Goal: Task Accomplishment & Management: Manage account settings

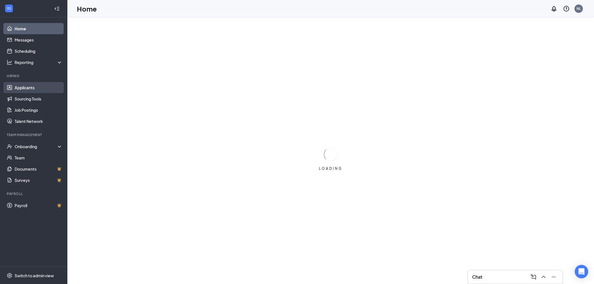
click at [28, 84] on link "Applicants" at bounding box center [39, 87] width 48 height 11
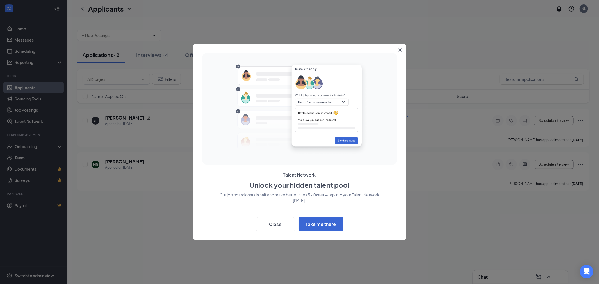
click at [400, 51] on icon "Close" at bounding box center [399, 49] width 3 height 3
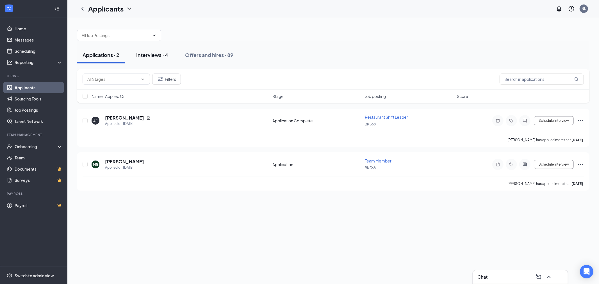
click at [156, 51] on button "Interviews · 4" at bounding box center [152, 55] width 43 height 17
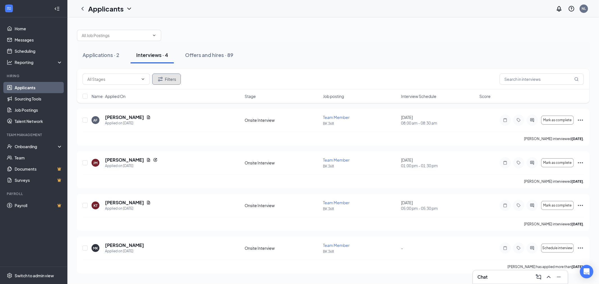
click at [163, 78] on icon "Filter" at bounding box center [160, 79] width 7 height 7
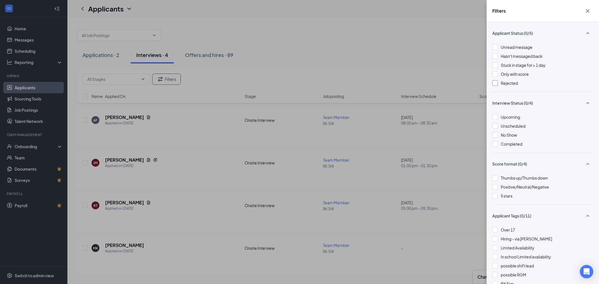
click at [497, 84] on div at bounding box center [495, 83] width 6 height 6
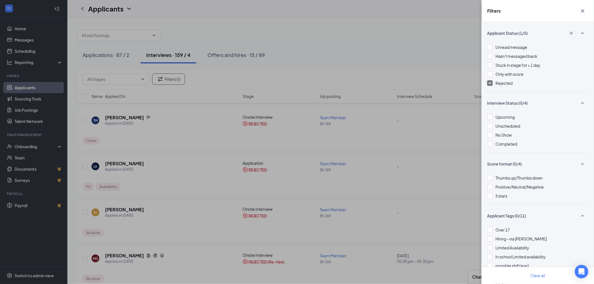
click at [285, 40] on div "Filters Applicant Status (1/5) Unread message Hasn't messaged back Stuck in sta…" at bounding box center [297, 142] width 594 height 284
click at [440, 50] on div "Filters Applicant Status (1/5) Unread message Hasn't messaged back Stuck in sta…" at bounding box center [297, 142] width 594 height 284
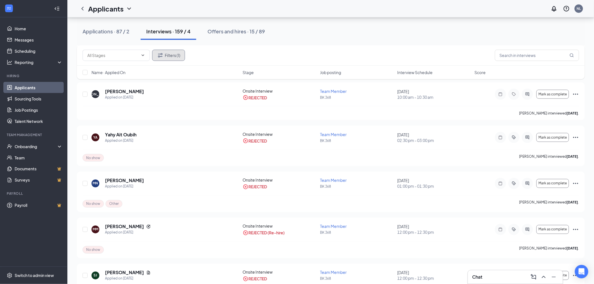
scroll to position [2120, 0]
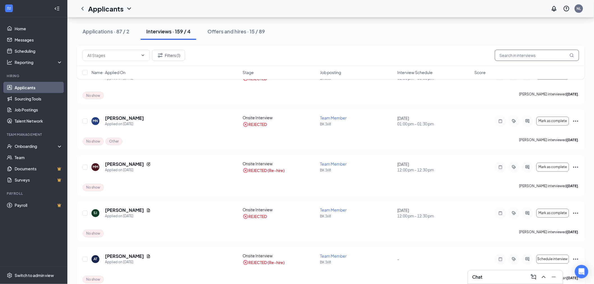
click at [516, 53] on input "text" at bounding box center [537, 55] width 84 height 11
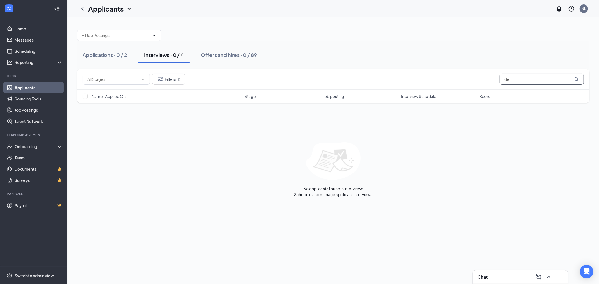
type input "d"
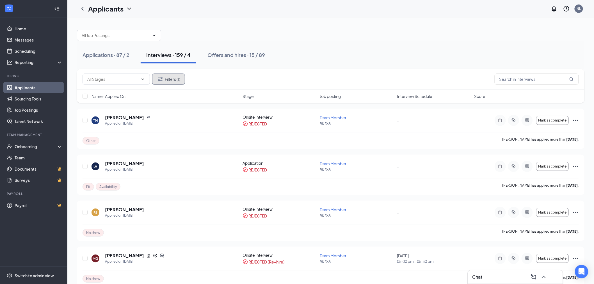
click at [165, 82] on button "Filters (1)" at bounding box center [168, 79] width 33 height 11
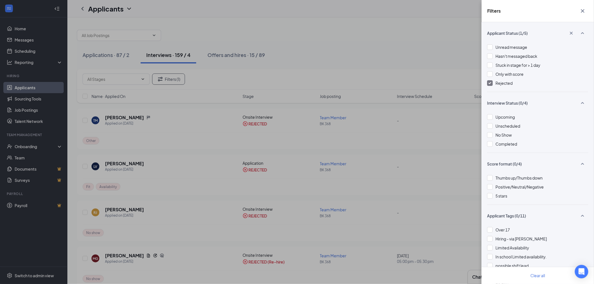
click at [490, 84] on div at bounding box center [490, 83] width 6 height 6
click at [490, 83] on div "Applicant Status (1/5) Unread message Hasn't messaged back Stuck in stage for >…" at bounding box center [538, 153] width 112 height 262
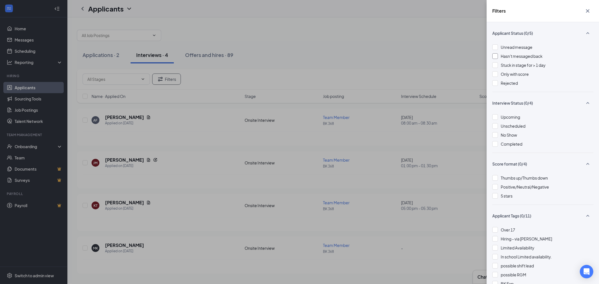
click at [494, 56] on div at bounding box center [495, 56] width 6 height 6
click at [496, 48] on div at bounding box center [495, 47] width 6 height 6
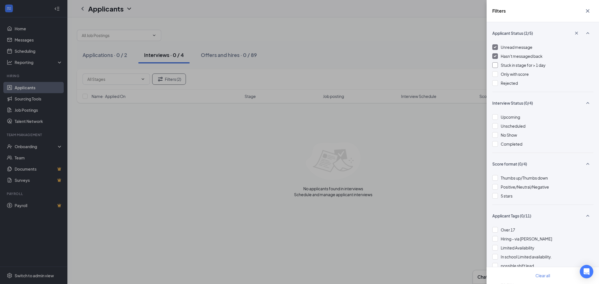
click at [495, 66] on div at bounding box center [495, 65] width 6 height 6
click at [494, 46] on img at bounding box center [494, 47] width 3 height 2
click at [495, 56] on img at bounding box center [494, 56] width 3 height 2
click at [494, 64] on img at bounding box center [494, 65] width 3 height 2
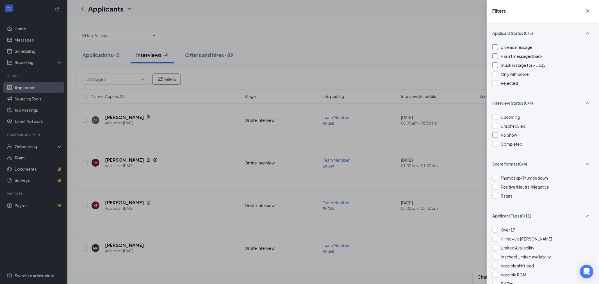
click at [496, 136] on div at bounding box center [495, 135] width 6 height 6
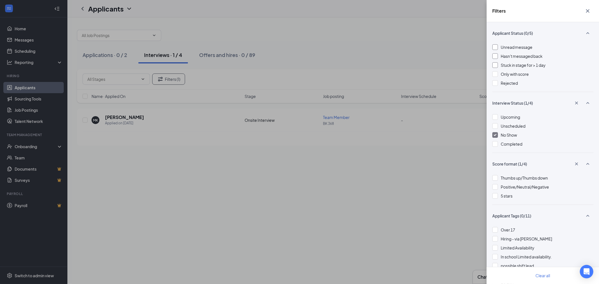
click at [495, 134] on img at bounding box center [494, 135] width 3 height 2
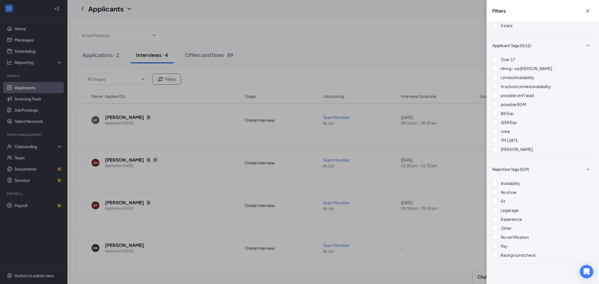
scroll to position [173, 0]
click at [496, 76] on div at bounding box center [495, 75] width 6 height 6
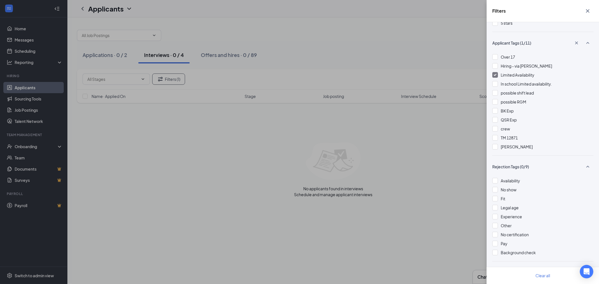
click at [493, 74] on img at bounding box center [494, 75] width 3 height 2
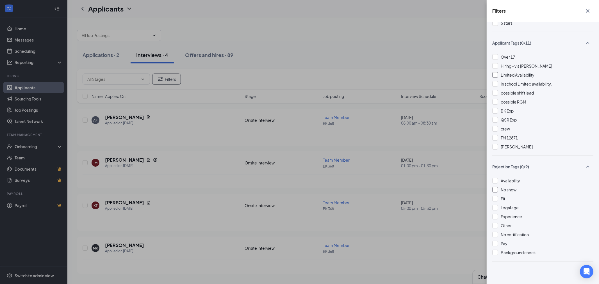
click at [498, 191] on div "No show" at bounding box center [542, 190] width 101 height 6
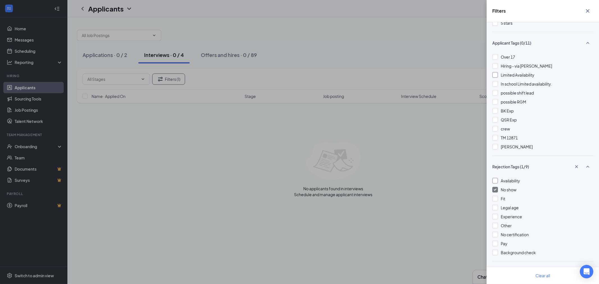
click at [496, 180] on div at bounding box center [495, 181] width 6 height 6
click at [494, 189] on img at bounding box center [494, 190] width 3 height 2
click at [493, 180] on img at bounding box center [494, 181] width 3 height 2
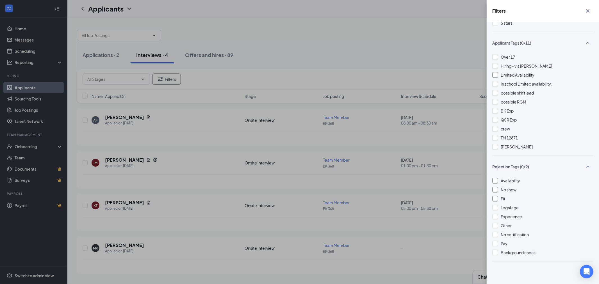
click at [494, 198] on div at bounding box center [495, 199] width 6 height 6
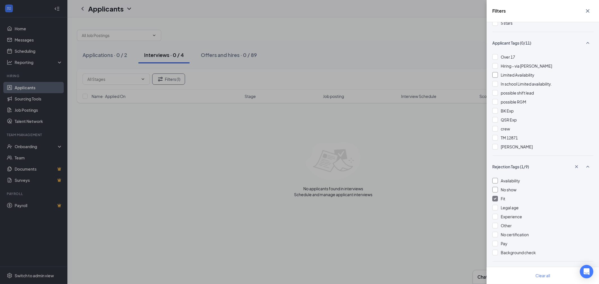
click at [496, 198] on img at bounding box center [494, 199] width 3 height 2
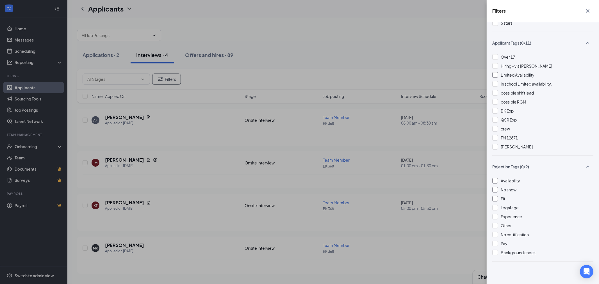
click at [96, 56] on div "Filters Applicant Status (0/5) Unread message Hasn't messaged back Stuck in sta…" at bounding box center [299, 142] width 599 height 284
click at [98, 54] on div "Filters Applicant Status (0/5) Unread message Hasn't messaged back Stuck in sta…" at bounding box center [299, 142] width 599 height 284
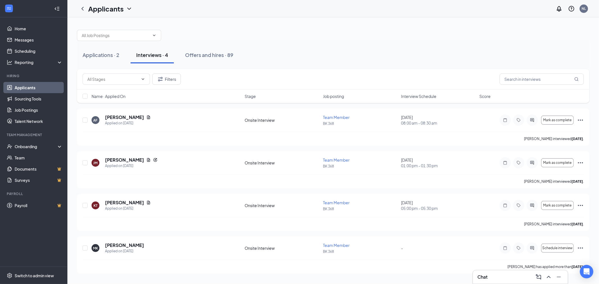
click at [102, 54] on div "Applications · 2" at bounding box center [101, 54] width 37 height 7
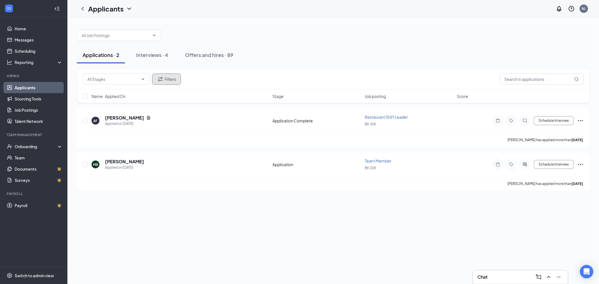
click at [170, 77] on button "Filters" at bounding box center [166, 79] width 29 height 11
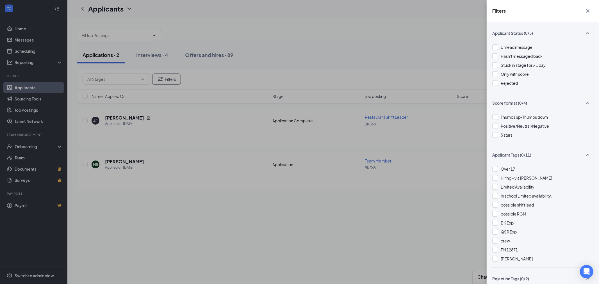
click at [451, 51] on div "Filters Applicant Status (0/5) Unread message Hasn't messaged back Stuck in sta…" at bounding box center [299, 142] width 599 height 284
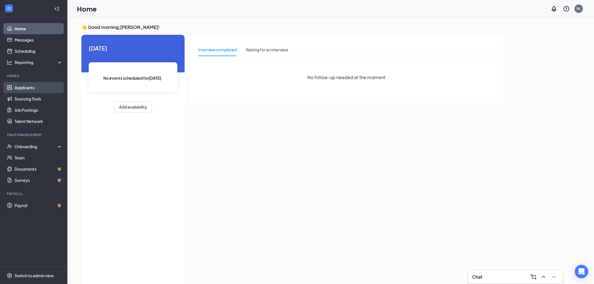
click at [24, 87] on link "Applicants" at bounding box center [39, 87] width 48 height 11
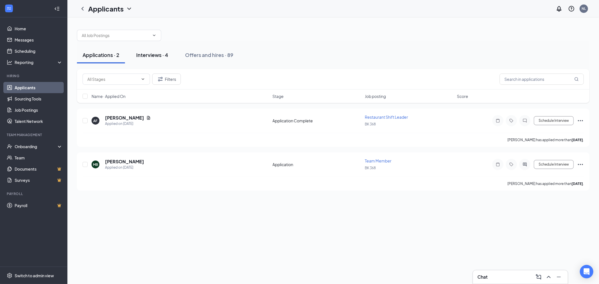
click at [160, 56] on div "Interviews · 4" at bounding box center [152, 54] width 32 height 7
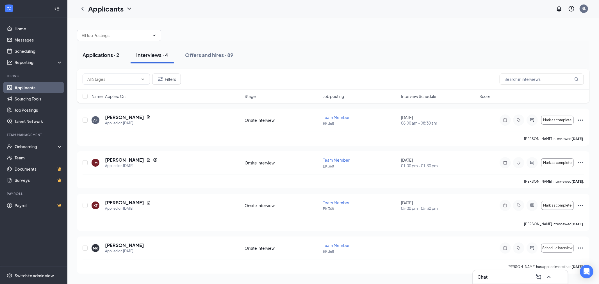
click at [108, 54] on div "Applications · 2" at bounding box center [101, 54] width 37 height 7
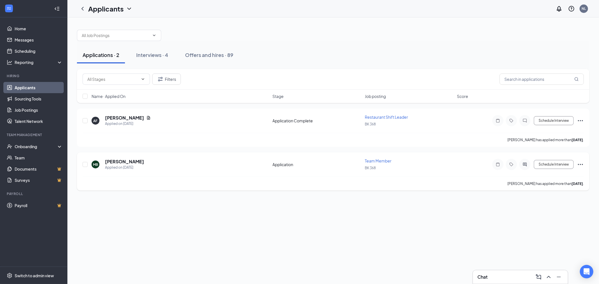
click at [578, 163] on icon "Ellipses" at bounding box center [580, 164] width 7 height 7
click at [541, 100] on p "Reject" at bounding box center [555, 100] width 48 height 6
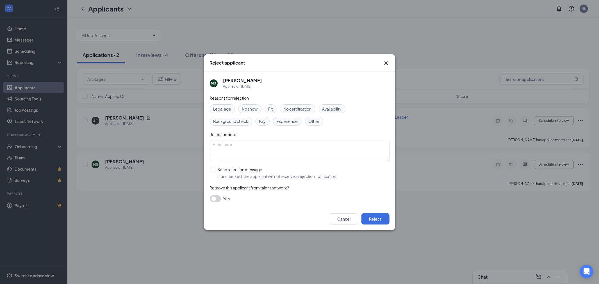
click at [271, 106] on span "Fit" at bounding box center [270, 109] width 4 height 6
click at [240, 123] on span "Background check" at bounding box center [230, 121] width 35 height 6
click at [313, 121] on span "Other" at bounding box center [313, 121] width 11 height 6
click at [372, 220] on button "Reject" at bounding box center [375, 218] width 28 height 11
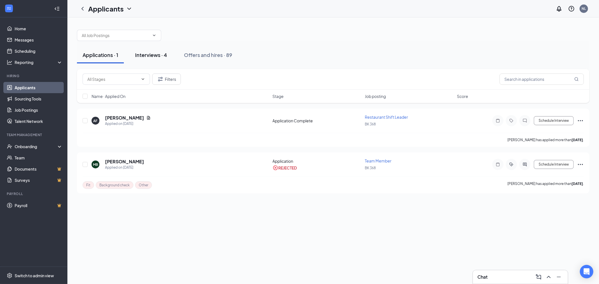
click at [154, 55] on div "Interviews · 4" at bounding box center [151, 54] width 32 height 7
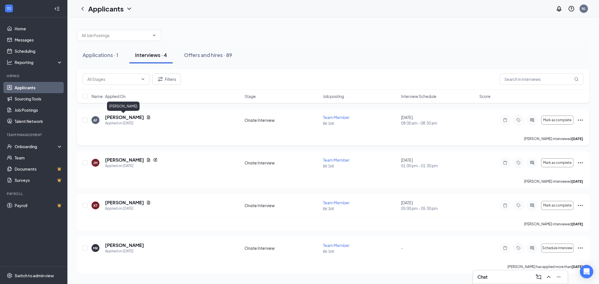
click at [108, 115] on h5 "[PERSON_NAME]" at bounding box center [124, 117] width 39 height 6
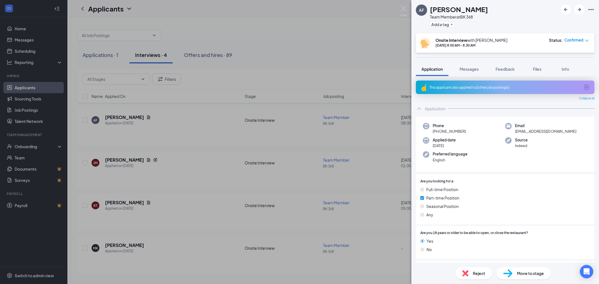
click at [373, 72] on div "AF [PERSON_NAME] Team Member at BK 368 Add a tag Onsite Interview with [PERSON_…" at bounding box center [299, 142] width 599 height 284
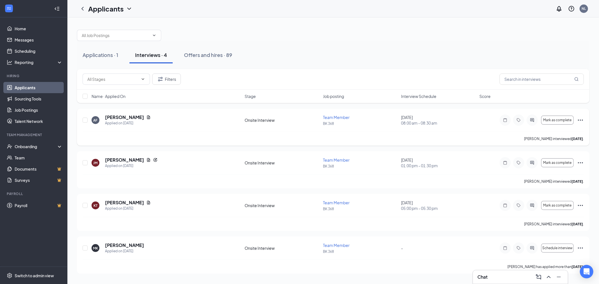
click at [578, 118] on icon "Ellipses" at bounding box center [580, 120] width 7 height 7
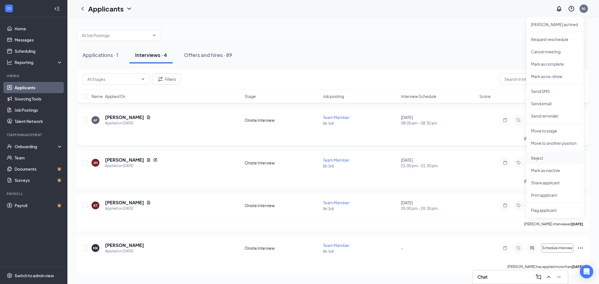
click at [537, 158] on p "Reject" at bounding box center [555, 158] width 48 height 6
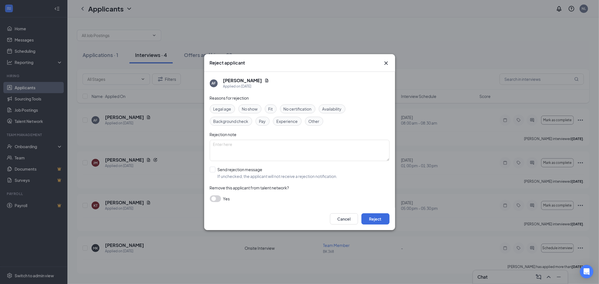
click at [335, 110] on span "Availability" at bounding box center [331, 109] width 19 height 6
click at [377, 222] on button "Reject" at bounding box center [375, 218] width 28 height 11
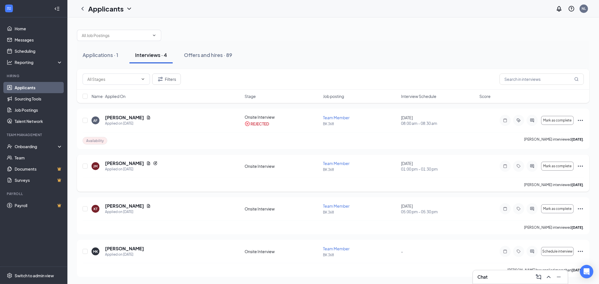
click at [580, 167] on icon "Ellipses" at bounding box center [580, 166] width 7 height 7
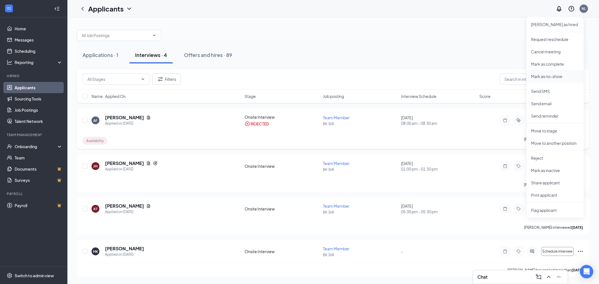
click at [550, 79] on li "Mark as no-show" at bounding box center [554, 76] width 57 height 12
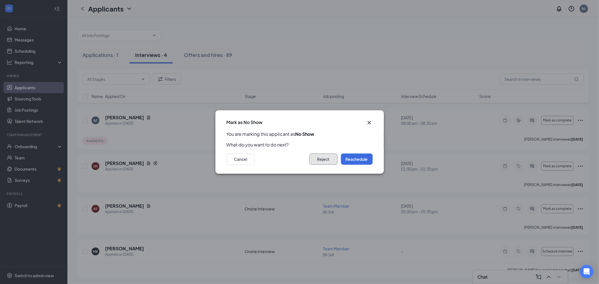
click at [316, 160] on button "Reject" at bounding box center [323, 159] width 28 height 11
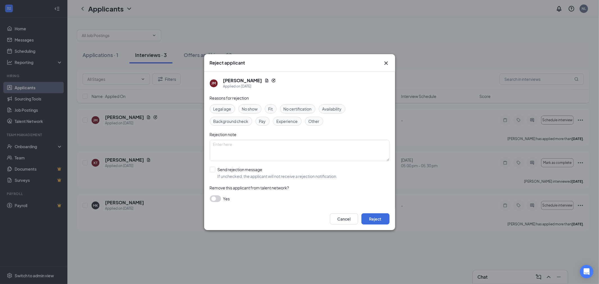
click at [246, 110] on span "No show" at bounding box center [250, 109] width 16 height 6
click at [377, 218] on button "Reject" at bounding box center [375, 218] width 28 height 11
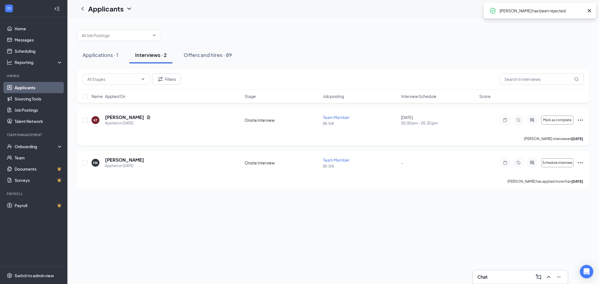
click at [582, 119] on icon "Ellipses" at bounding box center [580, 120] width 7 height 7
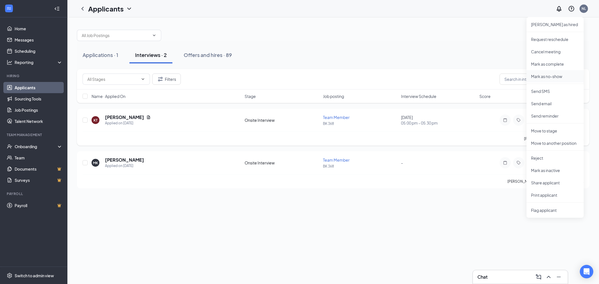
click at [535, 79] on p "Mark as no-show" at bounding box center [555, 77] width 48 height 6
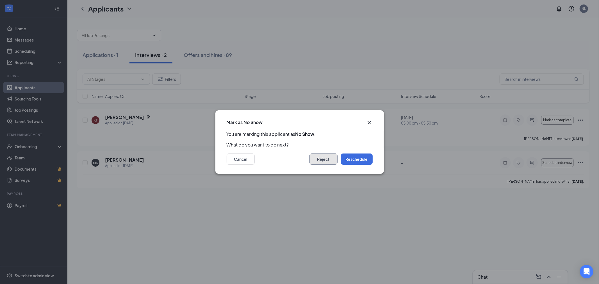
click at [328, 161] on button "Reject" at bounding box center [323, 159] width 28 height 11
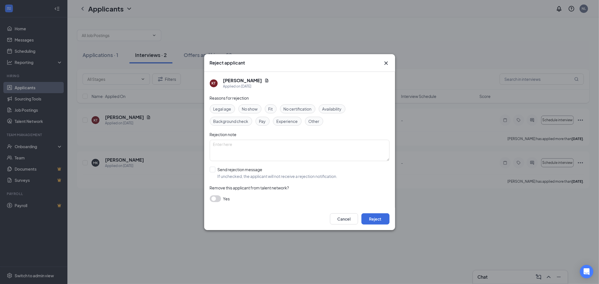
click at [252, 108] on span "No show" at bounding box center [250, 109] width 16 height 6
click at [374, 217] on button "Reject" at bounding box center [375, 218] width 28 height 11
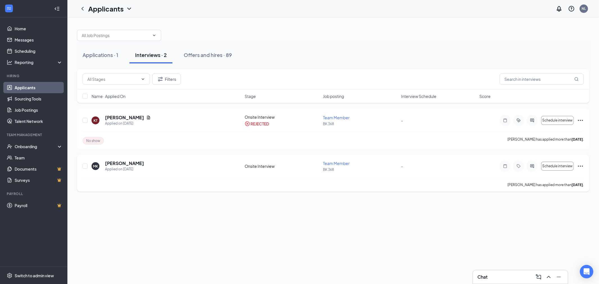
click at [581, 166] on icon "Ellipses" at bounding box center [580, 166] width 7 height 7
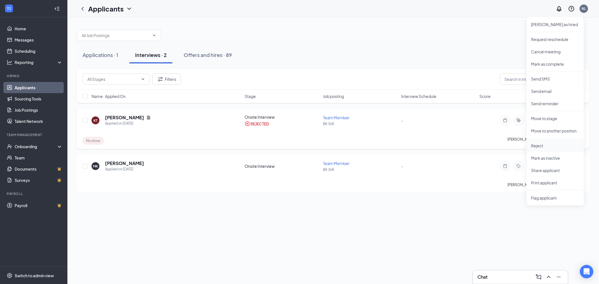
click at [538, 144] on p "Reject" at bounding box center [555, 146] width 48 height 6
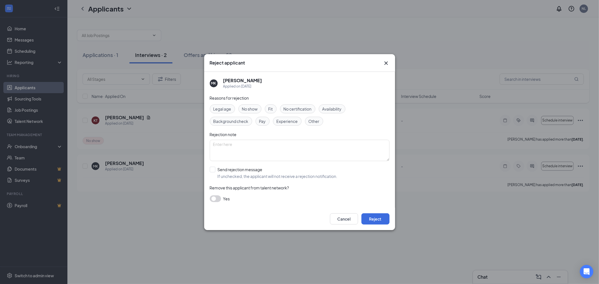
click at [284, 122] on span "Experience" at bounding box center [286, 121] width 21 height 6
click at [274, 107] on div "Fit" at bounding box center [271, 108] width 12 height 9
click at [317, 123] on span "Other" at bounding box center [313, 121] width 11 height 6
click at [376, 223] on button "Reject" at bounding box center [375, 218] width 28 height 11
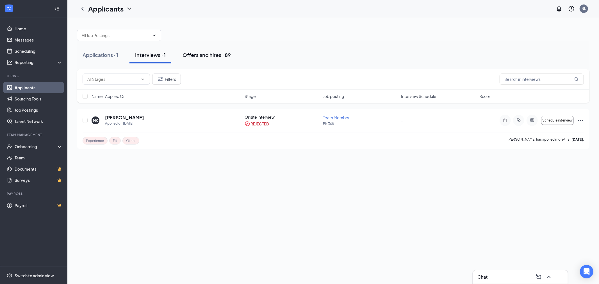
click at [198, 56] on div "Offers and hires · 89" at bounding box center [206, 54] width 48 height 7
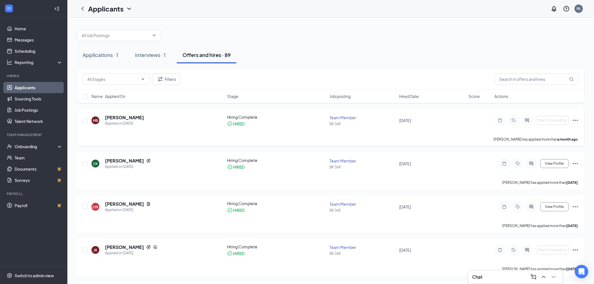
click at [574, 121] on icon "Ellipses" at bounding box center [575, 120] width 7 height 7
click at [537, 204] on p "Reject" at bounding box center [550, 207] width 48 height 6
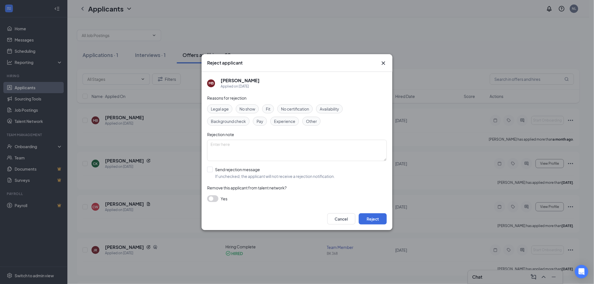
click at [239, 120] on span "Background check" at bounding box center [228, 121] width 35 height 6
click at [331, 110] on span "Availability" at bounding box center [329, 109] width 19 height 6
click at [312, 122] on span "Other" at bounding box center [311, 121] width 11 height 6
click at [333, 109] on span "Availability" at bounding box center [329, 109] width 19 height 6
click at [291, 122] on span "Experience" at bounding box center [284, 121] width 21 height 6
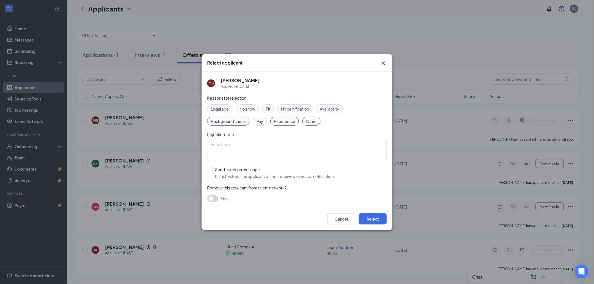
click at [290, 120] on span "Experience" at bounding box center [284, 121] width 21 height 6
click at [270, 109] on span "Fit" at bounding box center [268, 109] width 4 height 6
click at [371, 214] on button "Reject" at bounding box center [373, 218] width 28 height 11
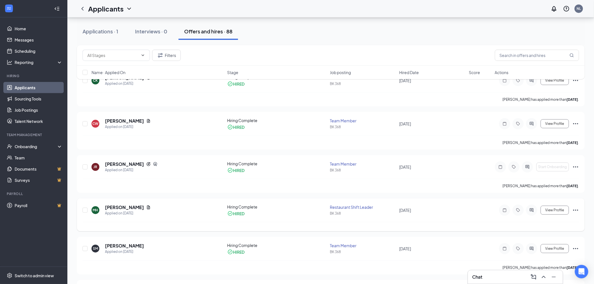
scroll to position [62, 0]
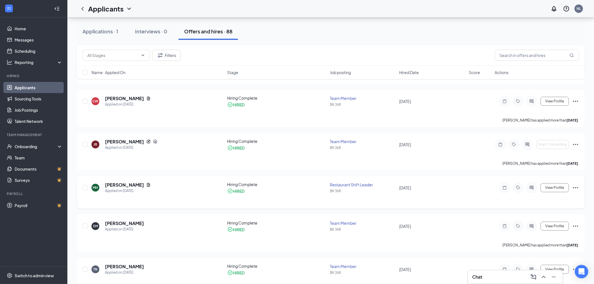
click at [576, 188] on icon "Ellipses" at bounding box center [575, 187] width 7 height 7
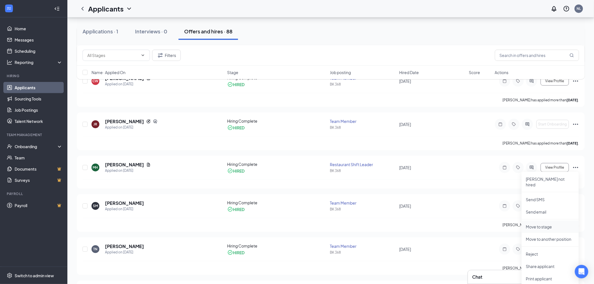
scroll to position [125, 0]
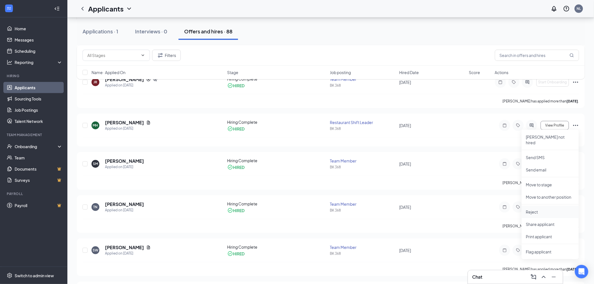
click at [534, 209] on p "Reject" at bounding box center [550, 212] width 48 height 6
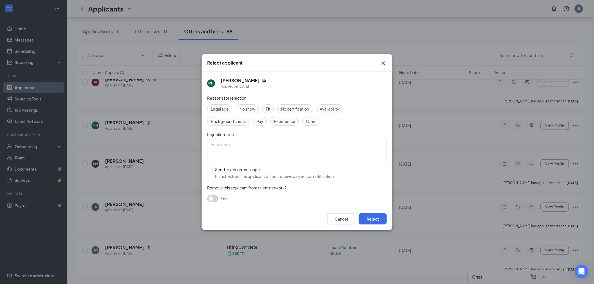
click at [309, 123] on span "Other" at bounding box center [311, 121] width 11 height 6
click at [250, 154] on textarea at bounding box center [297, 150] width 180 height 21
type textarea "quit"
click at [370, 218] on button "Reject" at bounding box center [373, 218] width 28 height 11
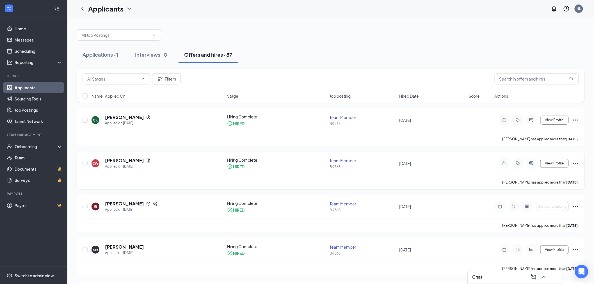
scroll to position [0, 0]
click at [576, 163] on icon "Ellipses" at bounding box center [575, 163] width 5 height 1
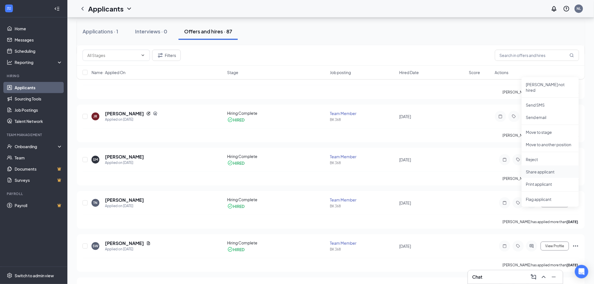
scroll to position [93, 0]
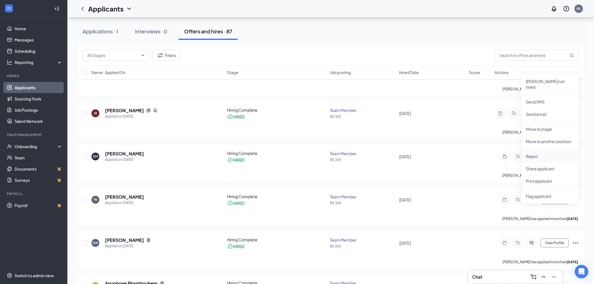
click at [545, 154] on p "Reject" at bounding box center [550, 157] width 48 height 6
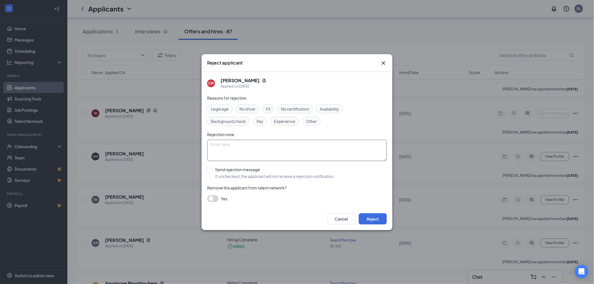
click at [249, 148] on textarea at bounding box center [297, 150] width 180 height 21
type textarea "terminated"
click at [372, 216] on button "Reject" at bounding box center [373, 218] width 28 height 11
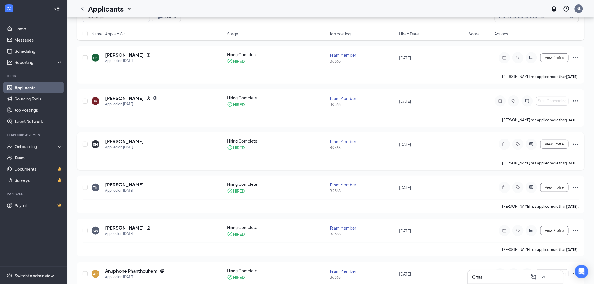
scroll to position [0, 0]
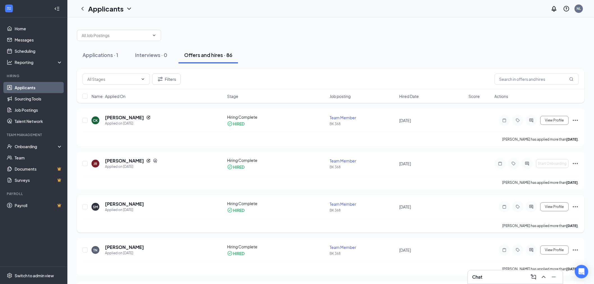
click at [577, 204] on icon "Ellipses" at bounding box center [575, 206] width 7 height 7
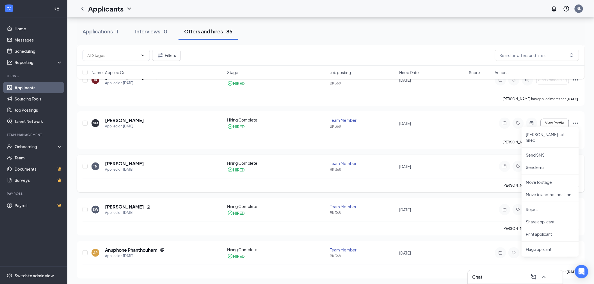
scroll to position [93, 0]
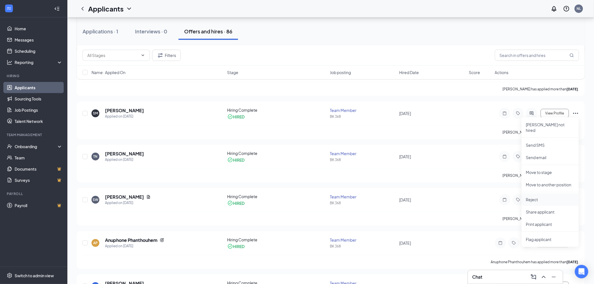
click at [536, 197] on p "Reject" at bounding box center [550, 200] width 48 height 6
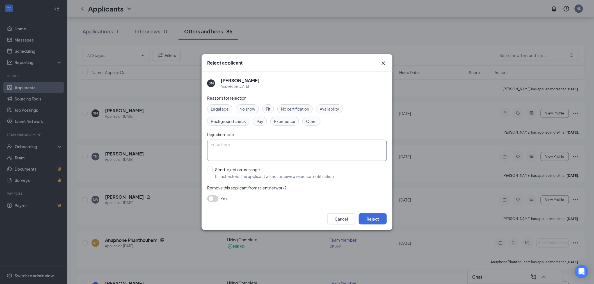
click at [242, 147] on textarea at bounding box center [297, 150] width 180 height 21
type textarea "terminated"
click at [374, 219] on button "Reject" at bounding box center [373, 218] width 28 height 11
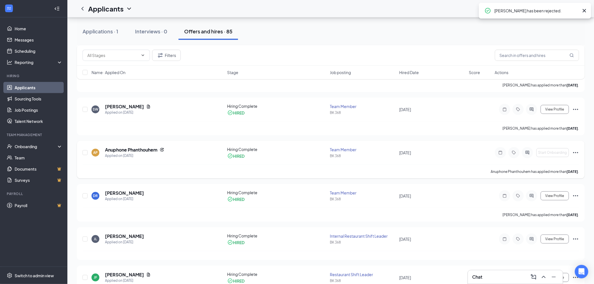
scroll to position [156, 0]
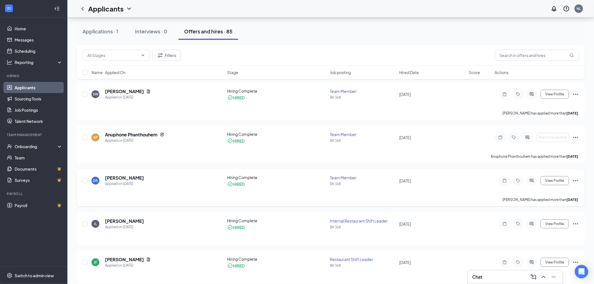
click at [578, 180] on icon "Ellipses" at bounding box center [575, 180] width 7 height 7
click at [534, 264] on p "Reject" at bounding box center [550, 267] width 48 height 6
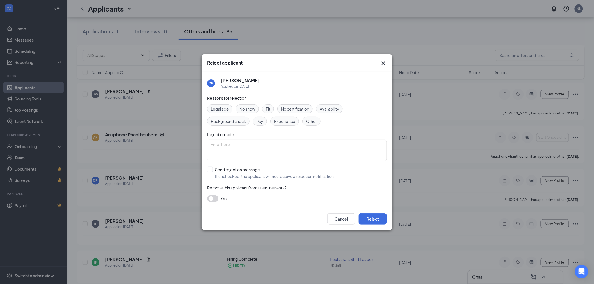
click at [270, 109] on span "Fit" at bounding box center [268, 109] width 4 height 6
click at [251, 150] on textarea at bounding box center [297, 150] width 180 height 21
type textarea "terminated"
click at [382, 217] on button "Reject" at bounding box center [373, 218] width 28 height 11
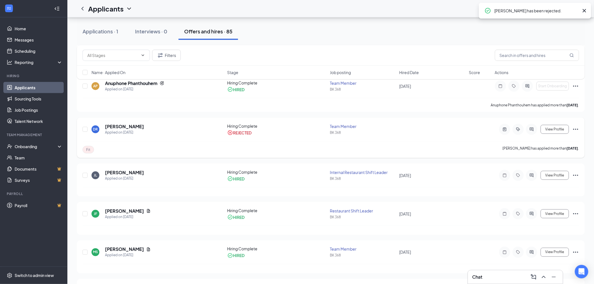
scroll to position [218, 0]
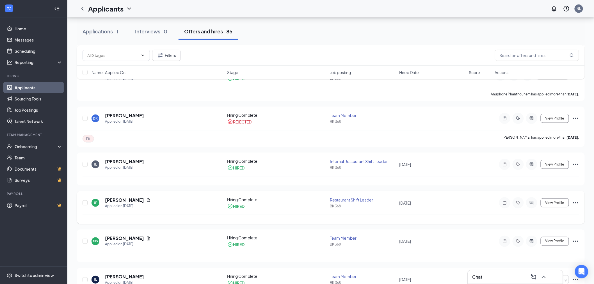
click at [575, 201] on icon "Ellipses" at bounding box center [575, 203] width 7 height 7
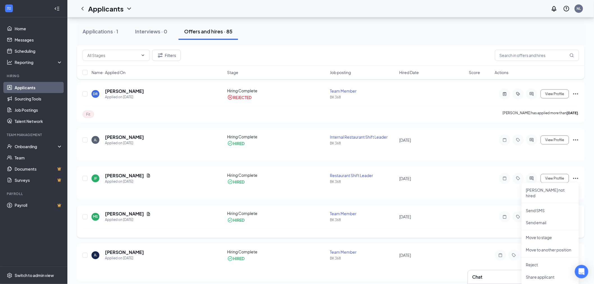
scroll to position [249, 0]
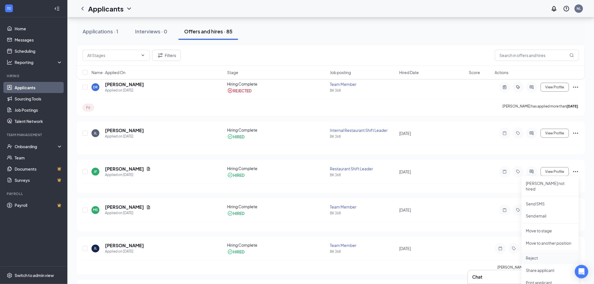
click at [535, 255] on p "Reject" at bounding box center [550, 258] width 48 height 6
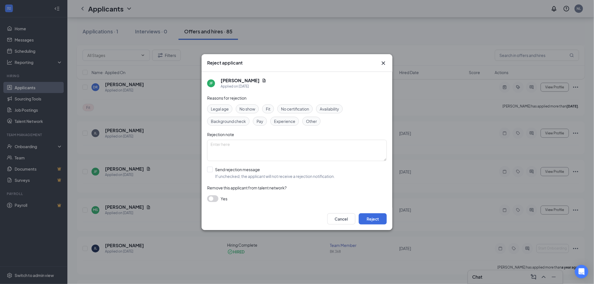
click at [270, 109] on span "Fit" at bounding box center [268, 109] width 4 height 6
click at [313, 126] on div "Reasons for rejection Legal age No show Fit No certification Availability Backg…" at bounding box center [297, 151] width 180 height 113
click at [230, 151] on textarea at bounding box center [297, 150] width 180 height 21
type textarea "terminated"
click at [377, 218] on button "Reject" at bounding box center [373, 218] width 28 height 11
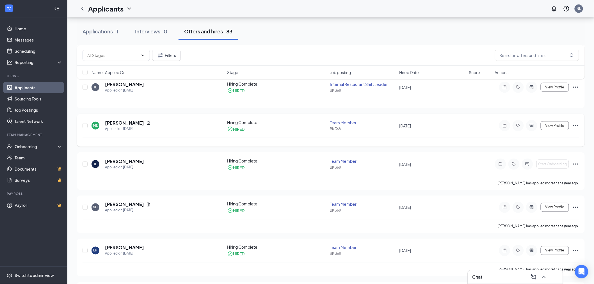
click at [573, 124] on icon "Ellipses" at bounding box center [575, 125] width 7 height 7
click at [528, 209] on p "Reject" at bounding box center [550, 212] width 48 height 6
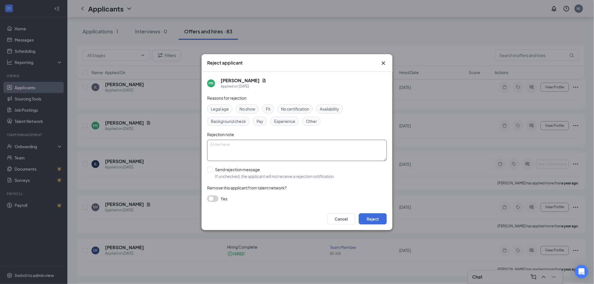
drag, startPoint x: 228, startPoint y: 153, endPoint x: 231, endPoint y: 136, distance: 17.2
click at [228, 152] on textarea at bounding box center [297, 150] width 180 height 21
type textarea "terminated"
click at [375, 219] on button "Reject" at bounding box center [373, 218] width 28 height 11
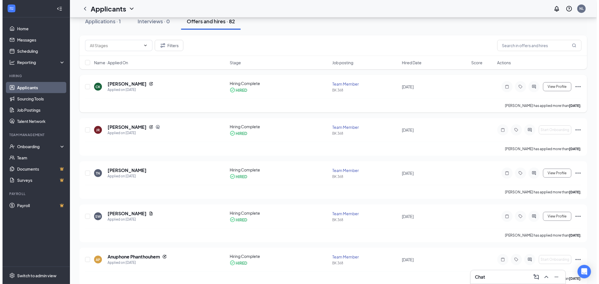
scroll to position [0, 0]
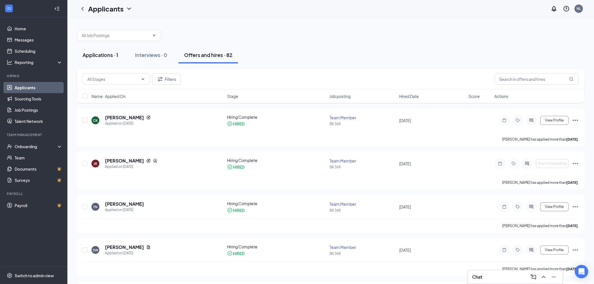
click at [108, 52] on div "Applications · 1" at bounding box center [101, 54] width 36 height 7
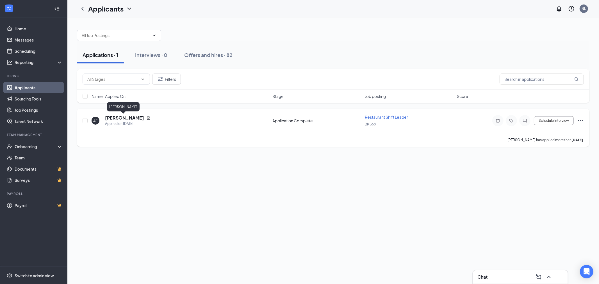
click at [118, 116] on h5 "[PERSON_NAME]" at bounding box center [124, 118] width 39 height 6
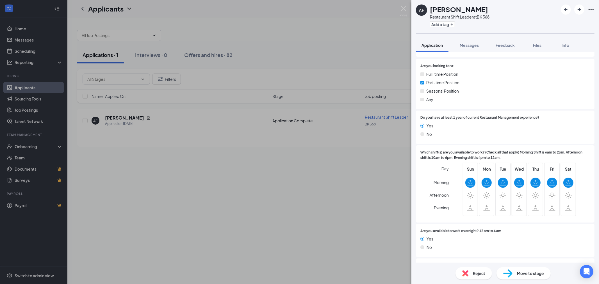
scroll to position [93, 0]
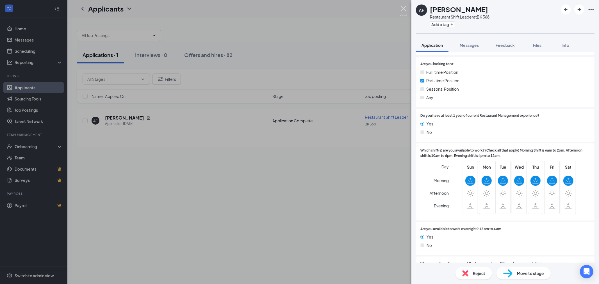
click at [400, 7] on img at bounding box center [403, 11] width 7 height 11
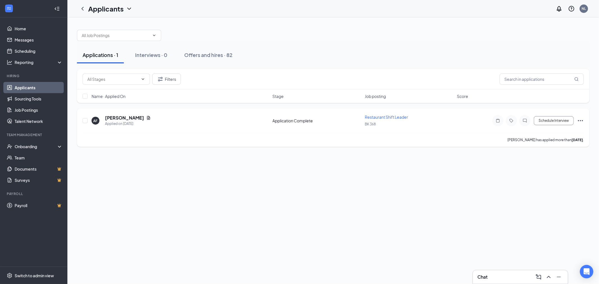
click at [579, 119] on icon "Ellipses" at bounding box center [580, 120] width 7 height 7
click at [537, 202] on p "Reject" at bounding box center [555, 201] width 48 height 6
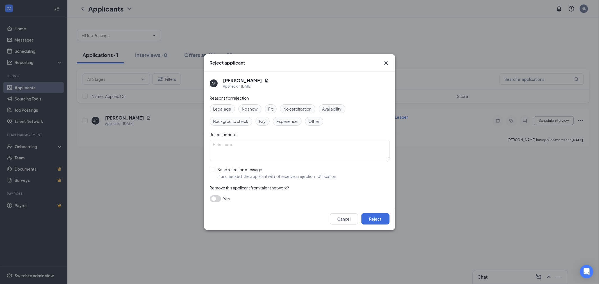
click at [338, 110] on span "Availability" at bounding box center [331, 109] width 19 height 6
click at [240, 148] on textarea at bounding box center [300, 150] width 180 height 21
type textarea "need to have open availability to be a manager"
click at [375, 215] on button "Reject" at bounding box center [375, 218] width 28 height 11
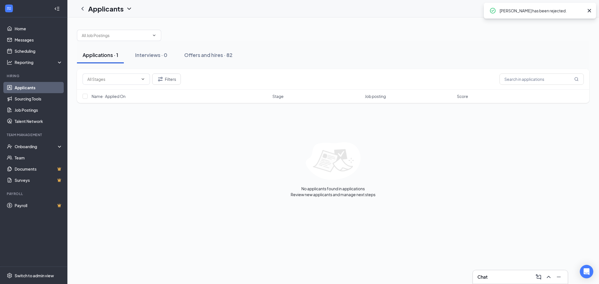
click at [105, 58] on button "Applications · 1" at bounding box center [100, 55] width 47 height 17
click at [154, 55] on div "Interviews · 0" at bounding box center [151, 54] width 32 height 7
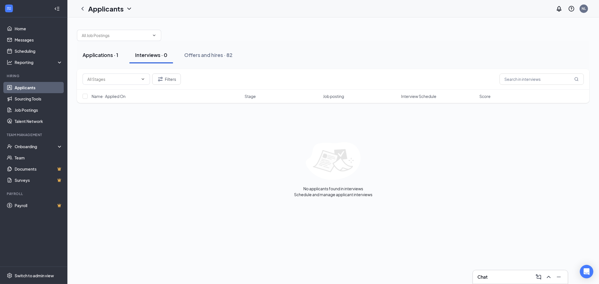
click at [107, 54] on div "Applications · 1" at bounding box center [101, 54] width 36 height 7
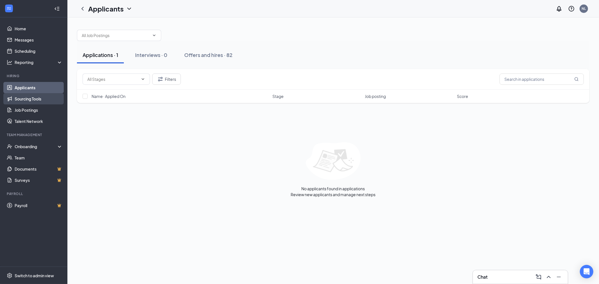
click at [20, 96] on link "Sourcing Tools" at bounding box center [39, 98] width 48 height 11
click at [23, 87] on link "Applicants" at bounding box center [39, 87] width 48 height 11
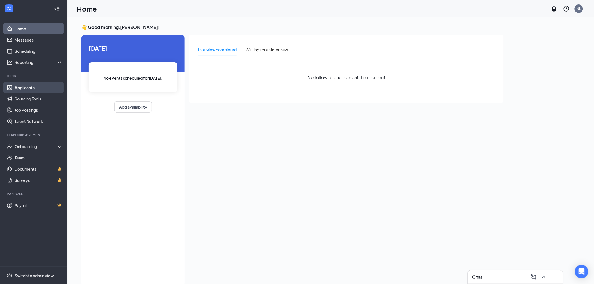
click at [31, 86] on link "Applicants" at bounding box center [39, 87] width 48 height 11
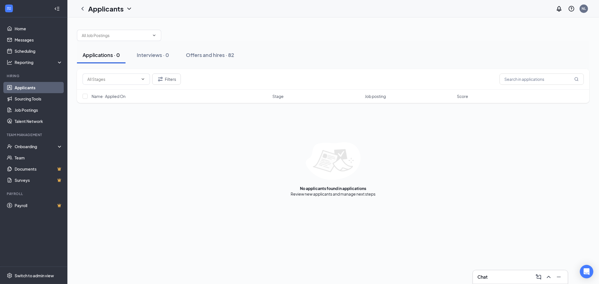
click at [27, 89] on link "Applicants" at bounding box center [39, 87] width 48 height 11
drag, startPoint x: 108, startPoint y: 56, endPoint x: 122, endPoint y: 56, distance: 13.8
click at [108, 56] on div "Applications · 0" at bounding box center [101, 54] width 37 height 7
click at [142, 54] on div "Interviews · 0" at bounding box center [153, 54] width 32 height 7
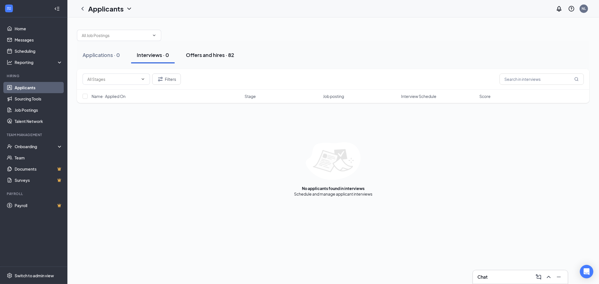
click at [208, 52] on div "Offers and hires · 82" at bounding box center [210, 54] width 48 height 7
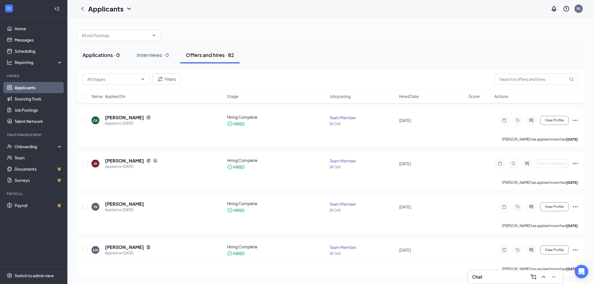
click at [110, 54] on div "Applications · 0" at bounding box center [101, 54] width 37 height 7
